Goal: Find specific page/section: Find specific page/section

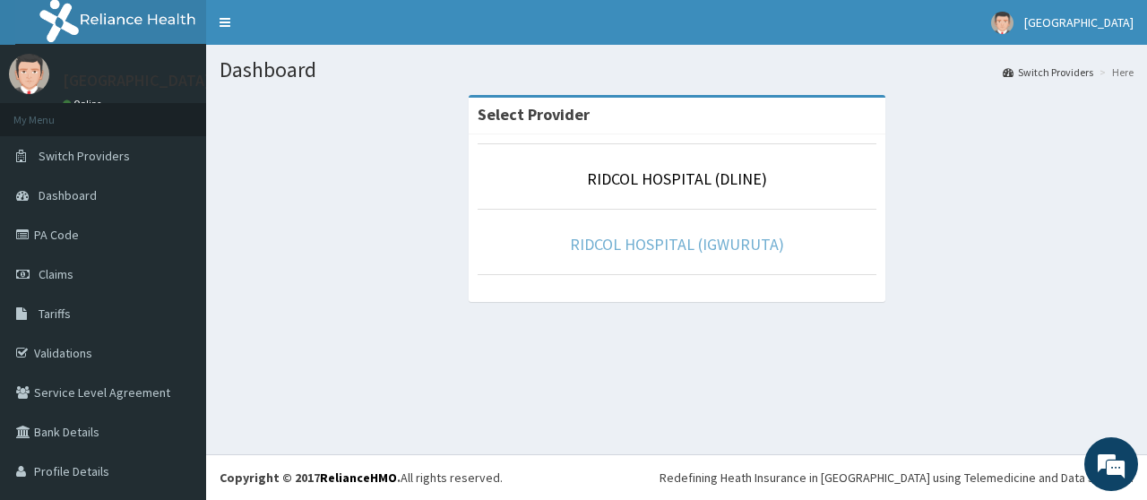
click at [667, 245] on link "RIDCOL HOSPITAL (IGWURUTA)" at bounding box center [677, 244] width 214 height 21
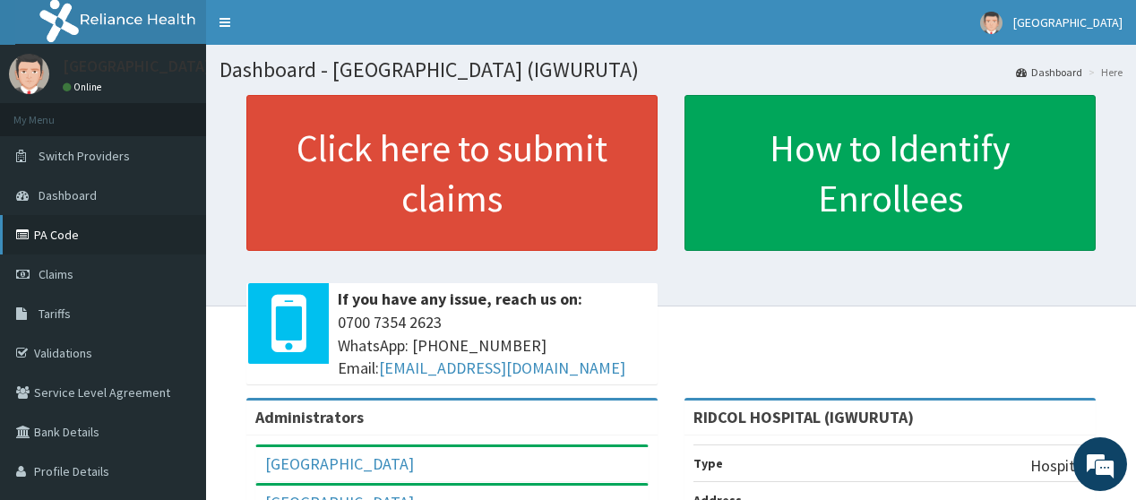
click at [129, 245] on link "PA Code" at bounding box center [103, 234] width 206 height 39
